Goal: Task Accomplishment & Management: Manage account settings

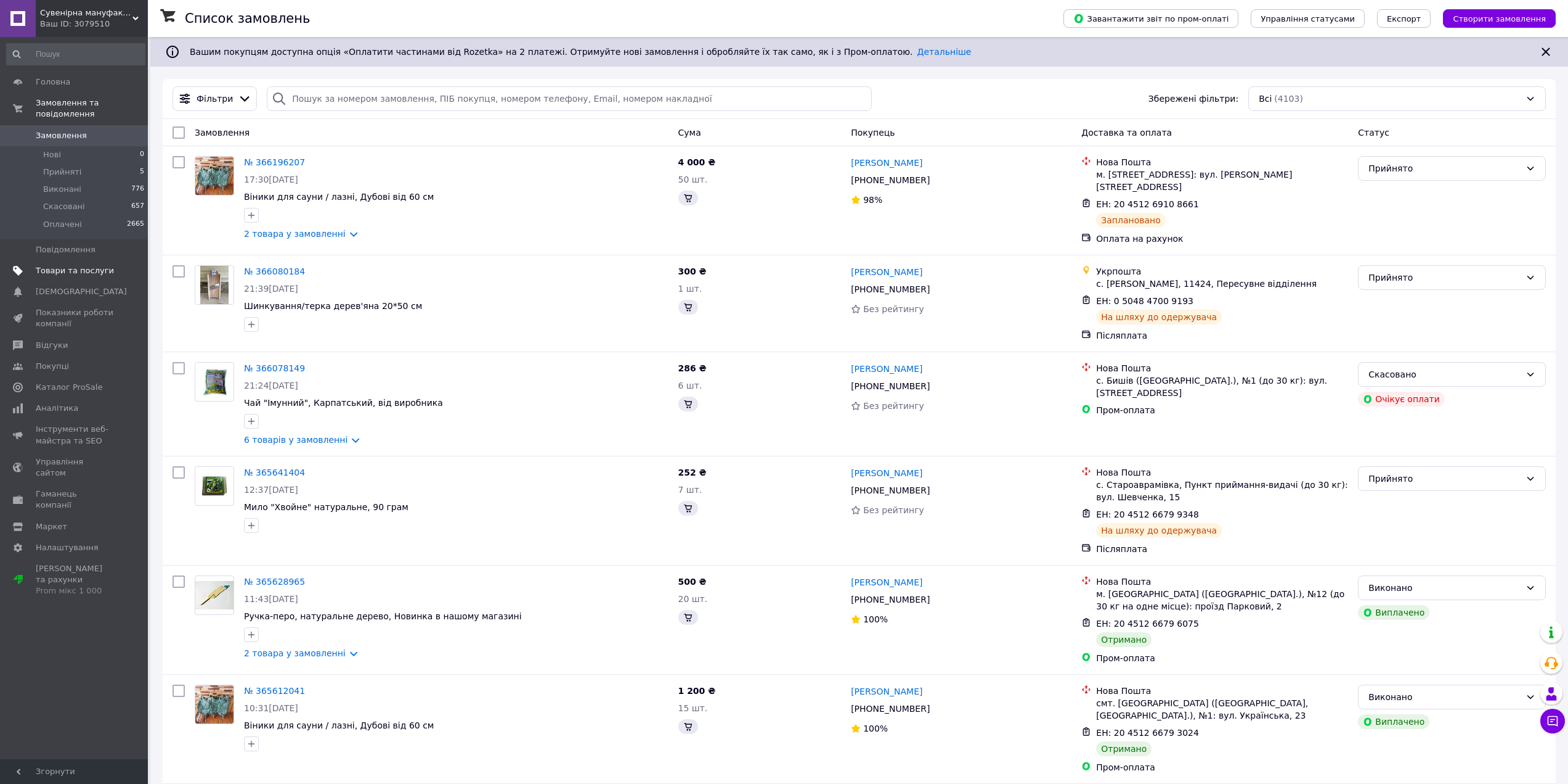
click at [62, 265] on span "Товари та послуги" at bounding box center [75, 270] width 78 height 11
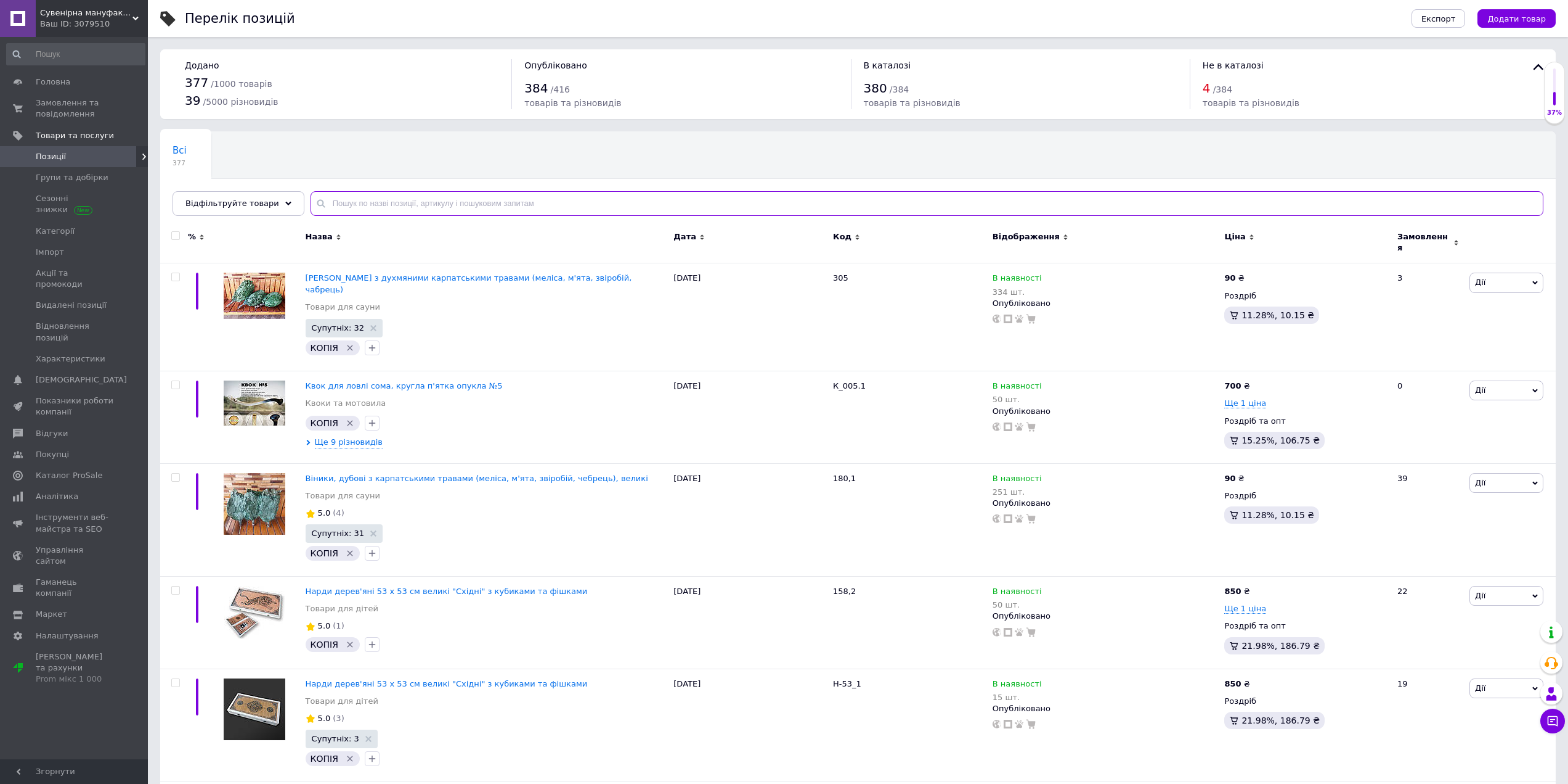
drag, startPoint x: 402, startPoint y: 197, endPoint x: 390, endPoint y: 201, distance: 12.6
click at [394, 214] on input "text" at bounding box center [927, 203] width 1233 height 25
type input "нарди"
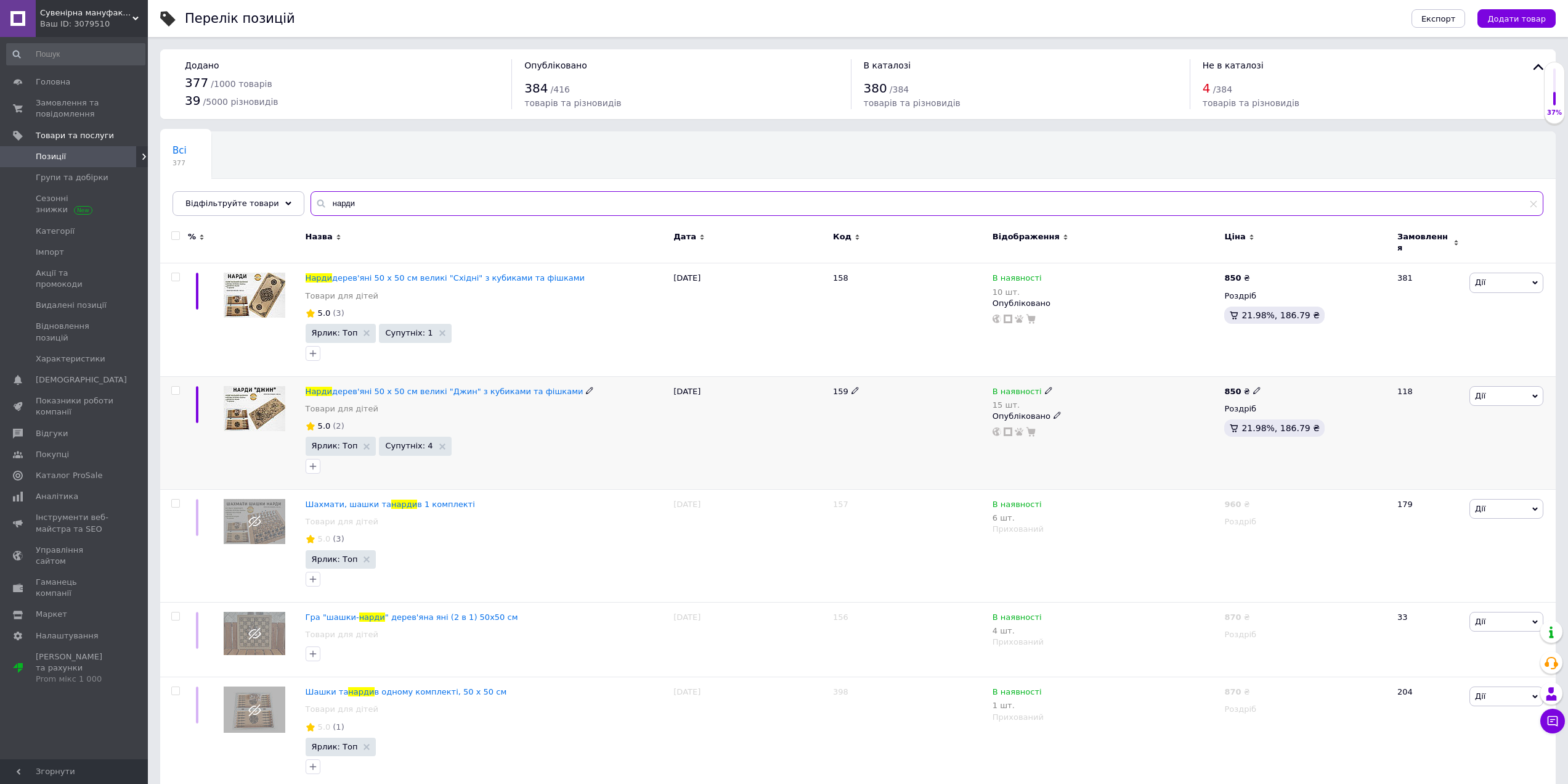
scroll to position [216, 0]
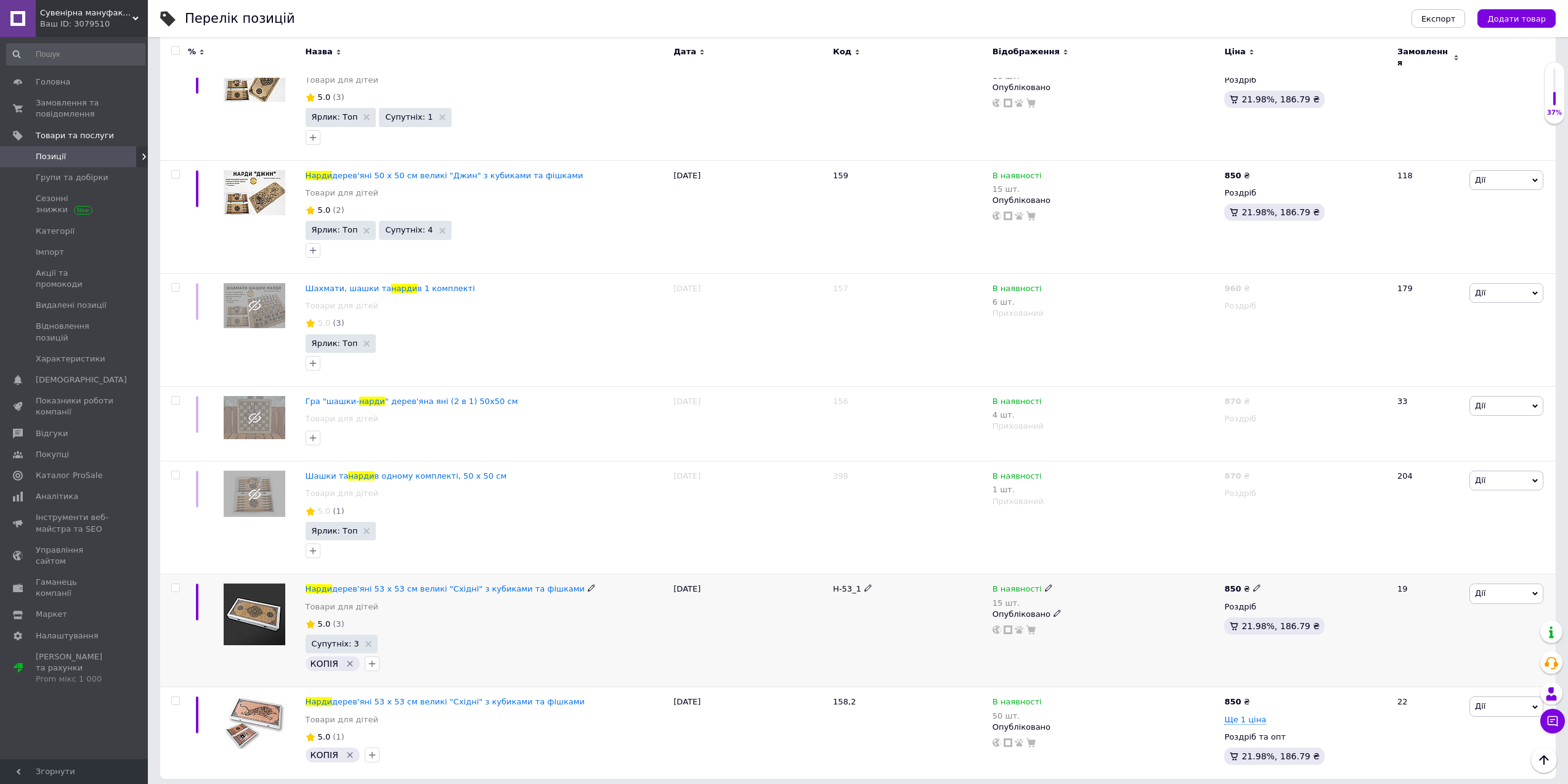
click at [254, 599] on img at bounding box center [254, 614] width 62 height 62
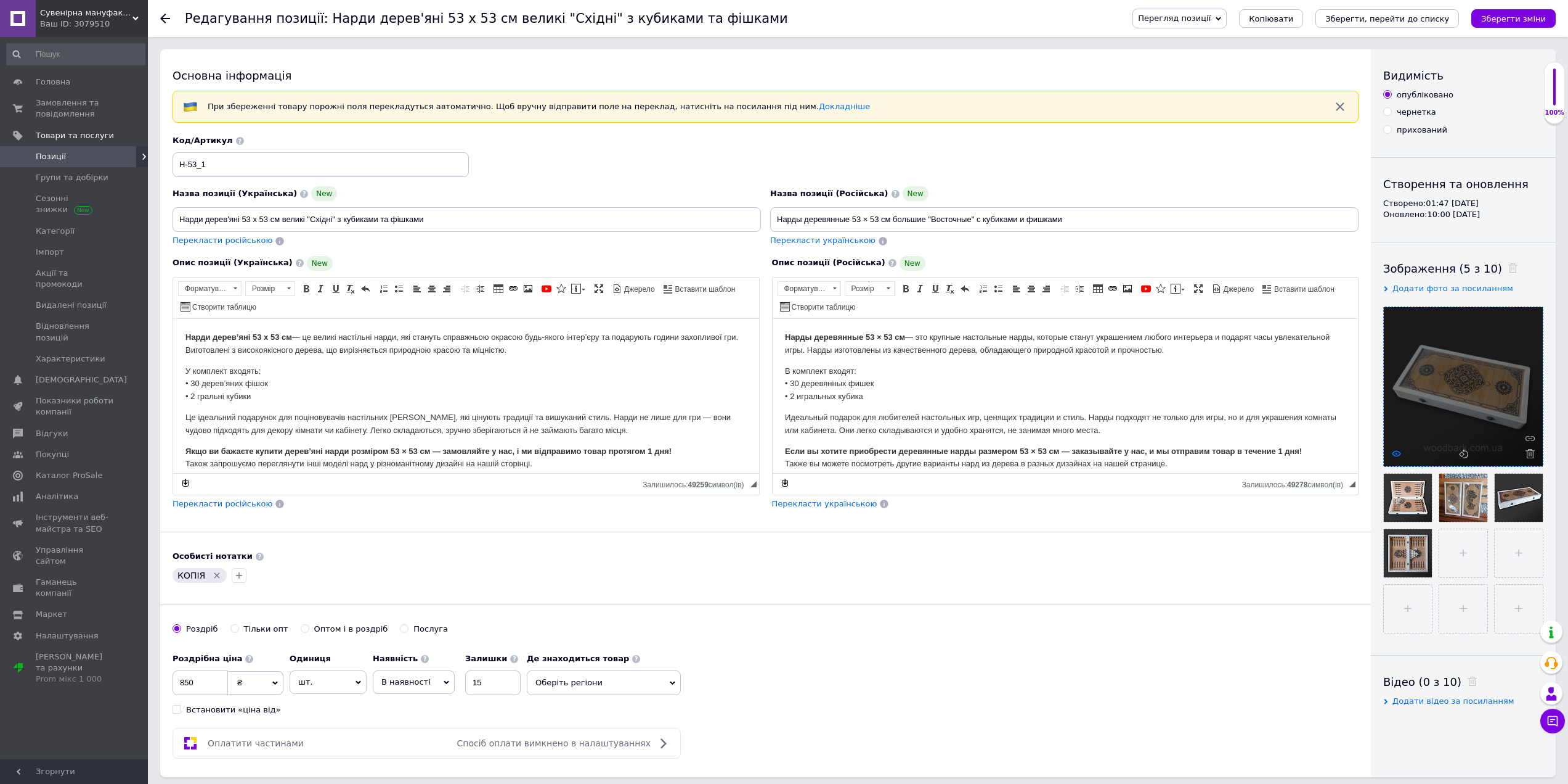
click at [1397, 451] on icon at bounding box center [1397, 453] width 10 height 10
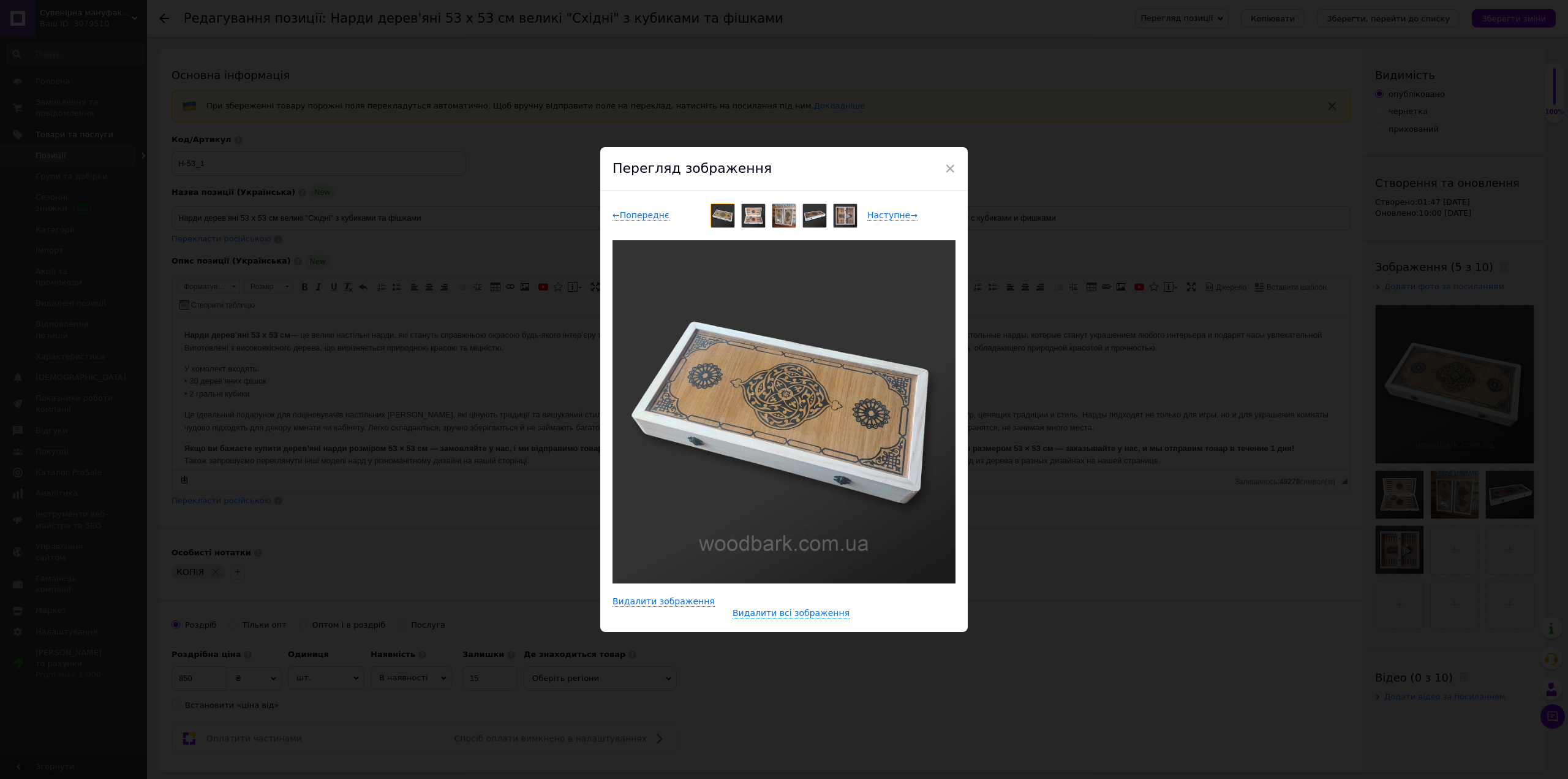
click at [1407, 499] on div "× Перегляд зображення ← Попереднє Наступне → Видалити зображення Видалити всі з…" at bounding box center [784, 389] width 1568 height 779
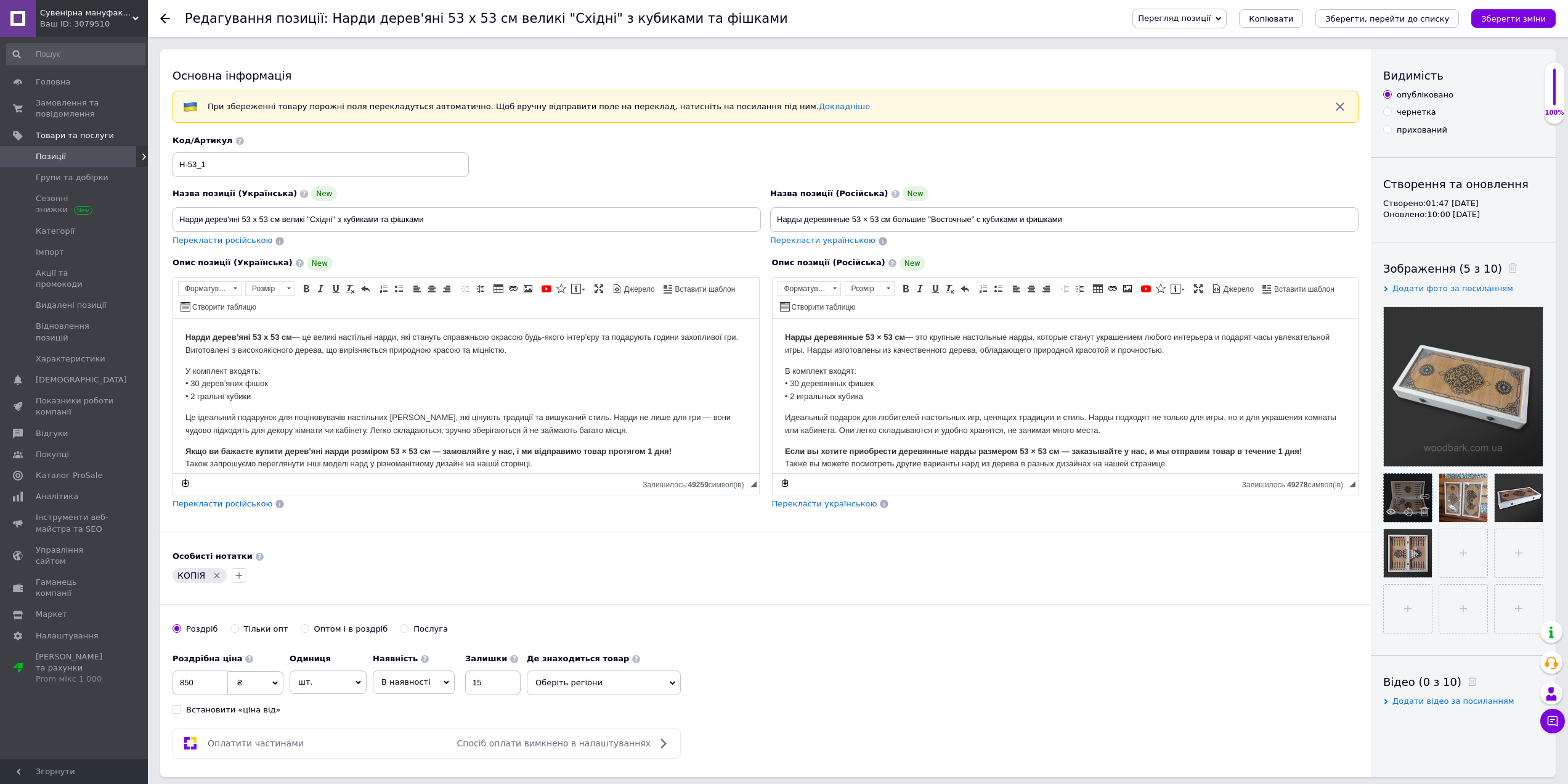
click at [1402, 495] on div at bounding box center [1408, 497] width 48 height 48
click at [1393, 509] on use at bounding box center [1391, 510] width 10 height 6
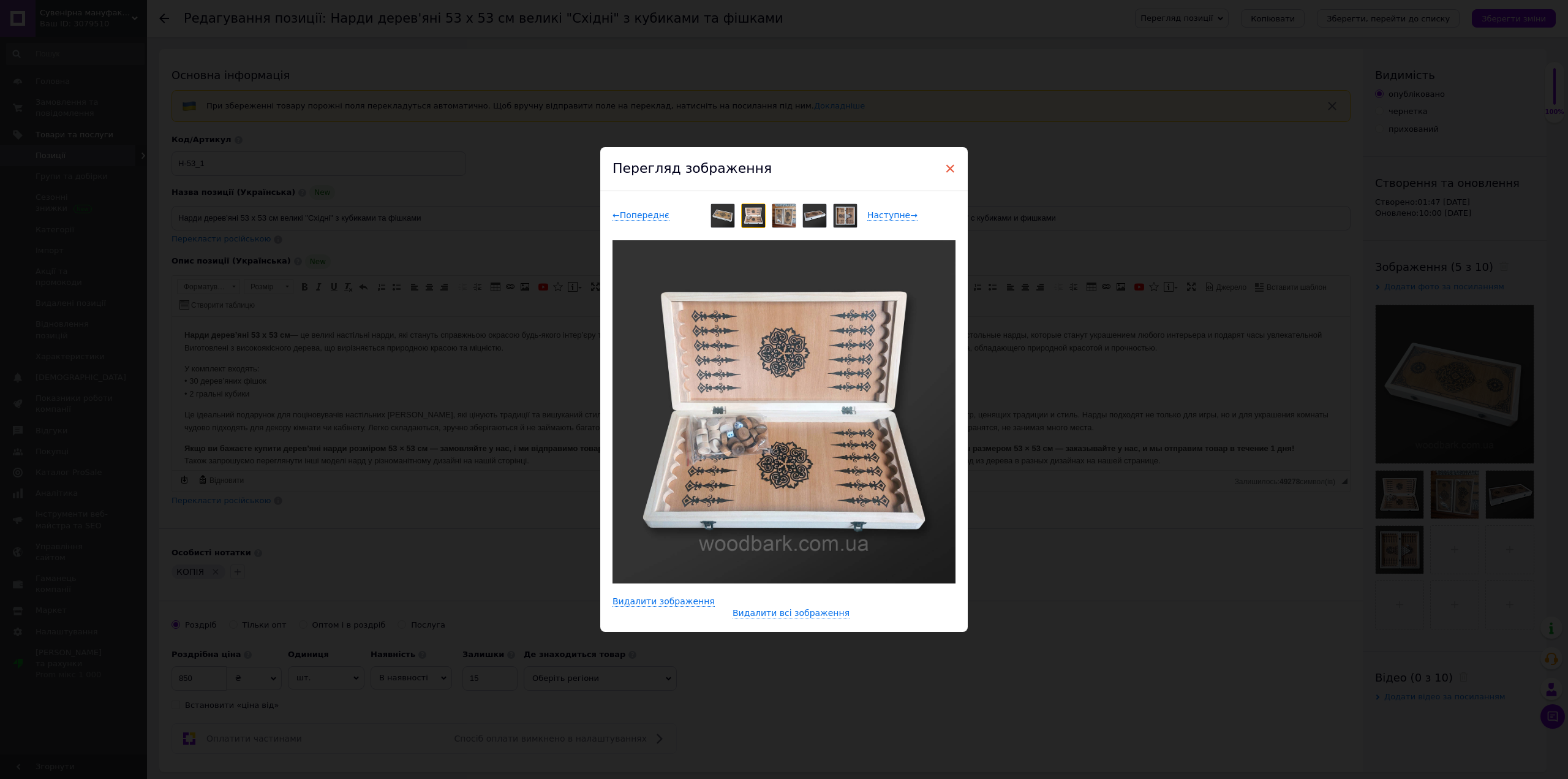
click at [945, 170] on span "×" at bounding box center [950, 169] width 11 height 21
